Goal: Check status

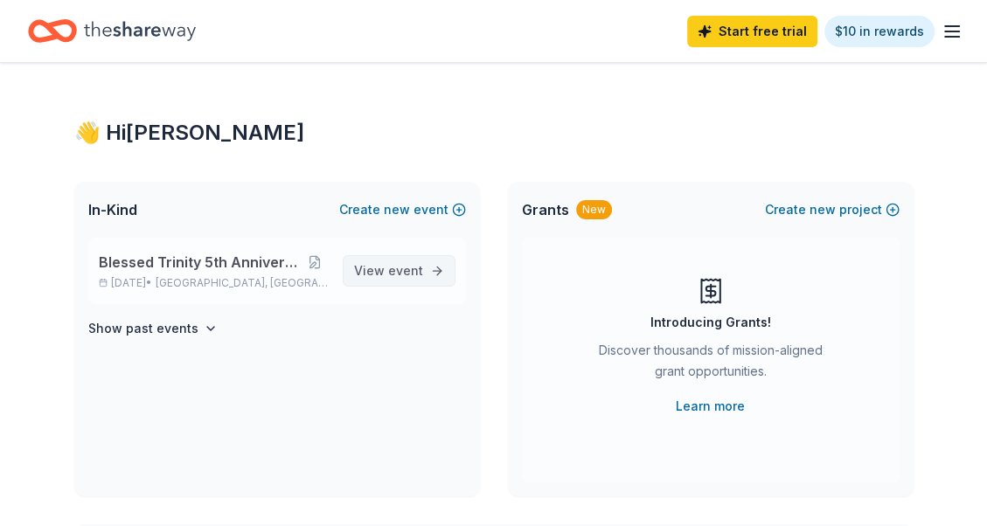
click at [394, 267] on span "event" at bounding box center [405, 270] width 35 height 15
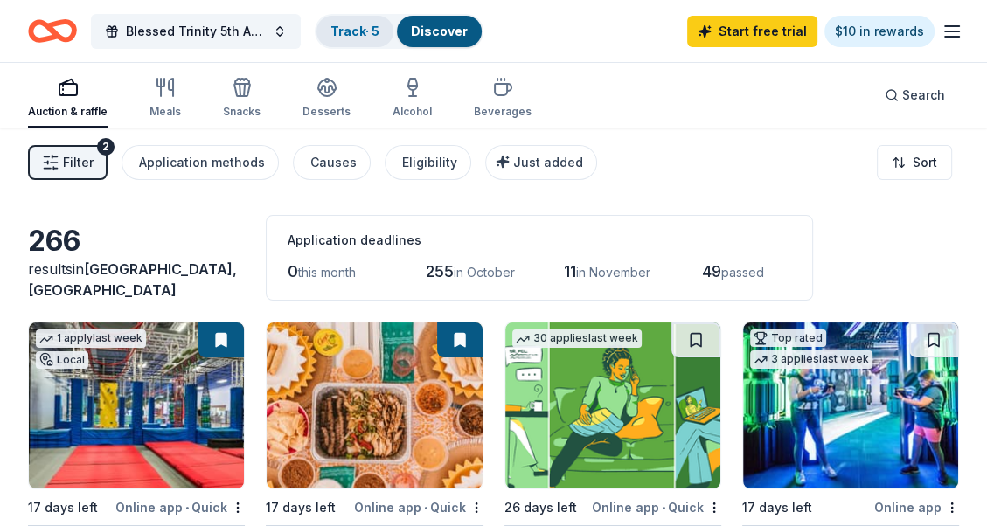
click at [362, 28] on link "Track · 5" at bounding box center [354, 31] width 49 height 15
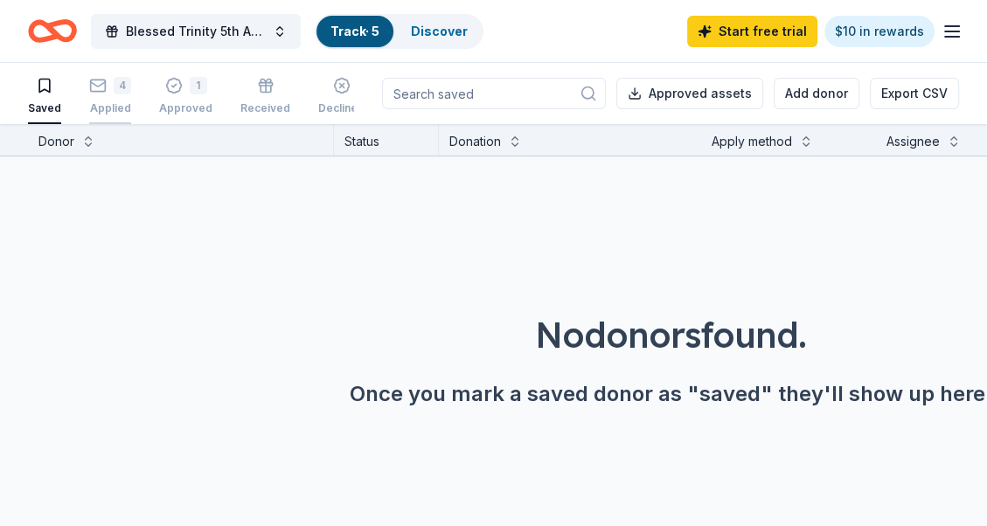
click at [112, 94] on div "4 Applied" at bounding box center [110, 96] width 42 height 38
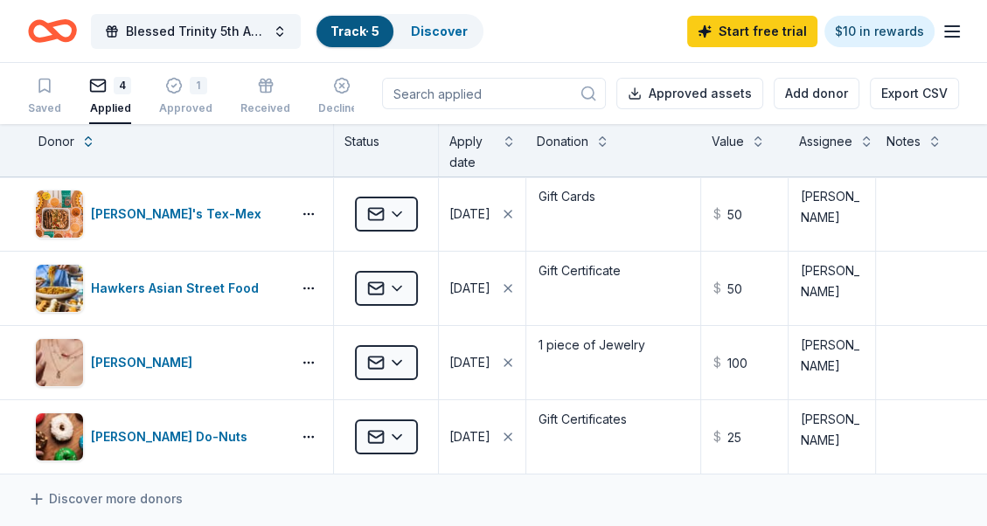
click at [953, 29] on icon "button" at bounding box center [952, 31] width 21 height 21
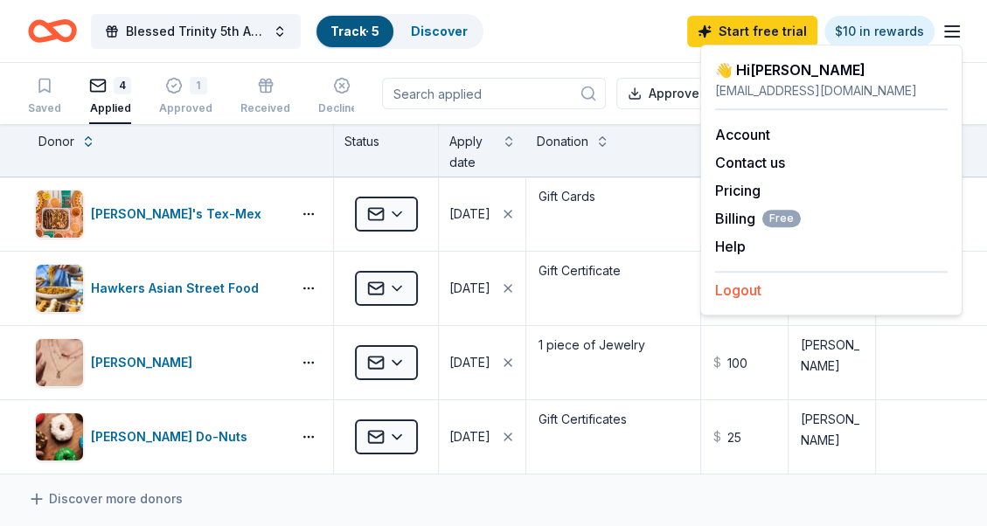
click at [751, 285] on button "Logout" at bounding box center [738, 290] width 46 height 21
